Goal: Task Accomplishment & Management: Use online tool/utility

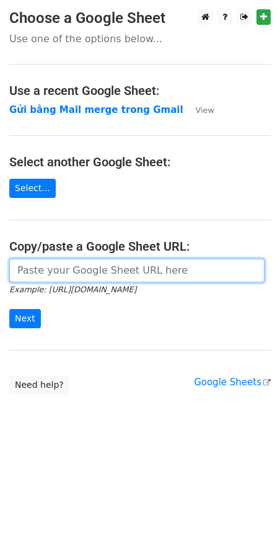
click at [81, 272] on input "url" at bounding box center [137, 271] width 256 height 24
paste input "[URL][DOMAIN_NAME]"
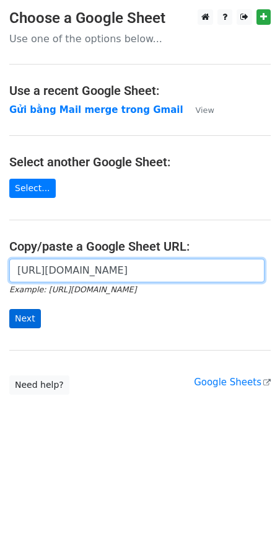
type input "[URL][DOMAIN_NAME]"
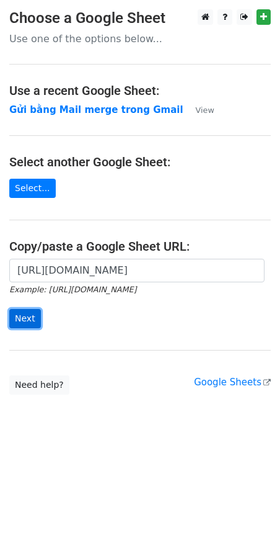
click at [27, 317] on input "Next" at bounding box center [25, 318] width 32 height 19
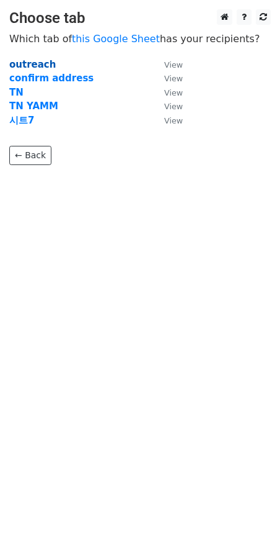
click at [23, 61] on strong "outreach" at bounding box center [32, 64] width 47 height 11
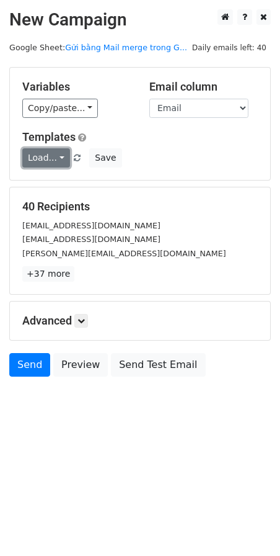
click at [54, 153] on link "Load..." at bounding box center [46, 157] width 48 height 19
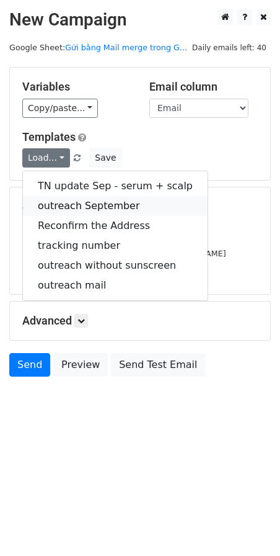
click at [65, 201] on link "outreach September" at bounding box center [115, 206] width 185 height 20
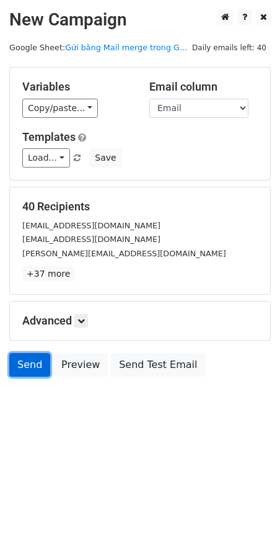
click at [32, 359] on link "Send" at bounding box center [29, 365] width 41 height 24
